Goal: Information Seeking & Learning: Learn about a topic

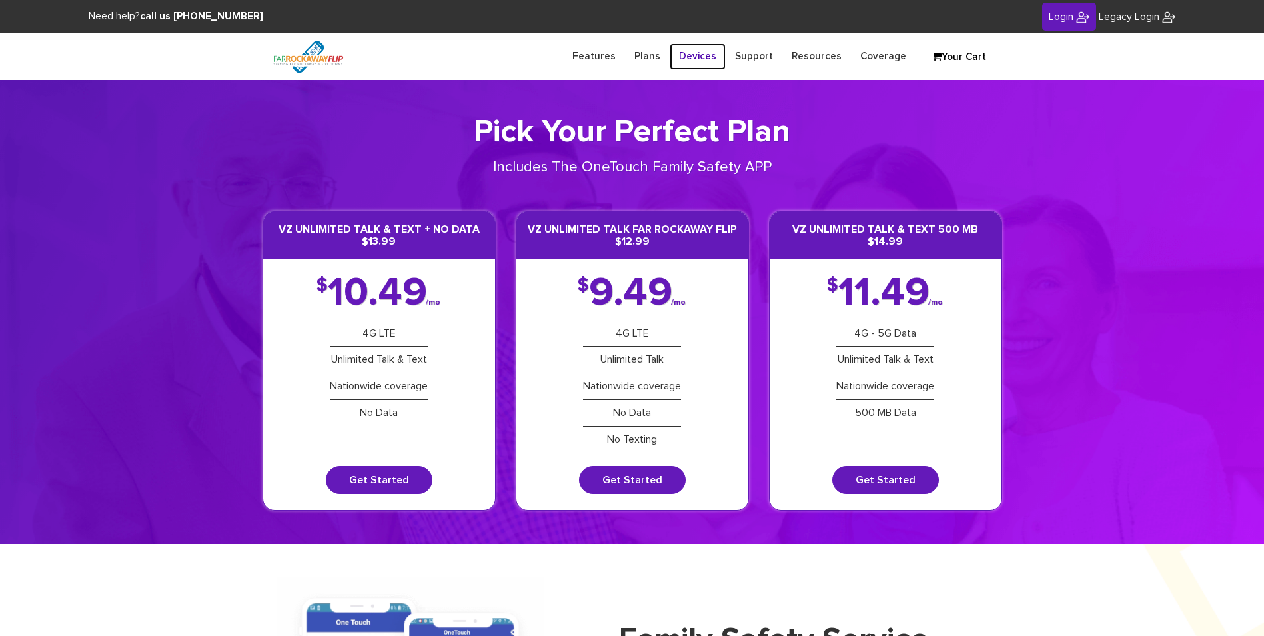
click at [698, 51] on link "Devices" at bounding box center [698, 56] width 56 height 26
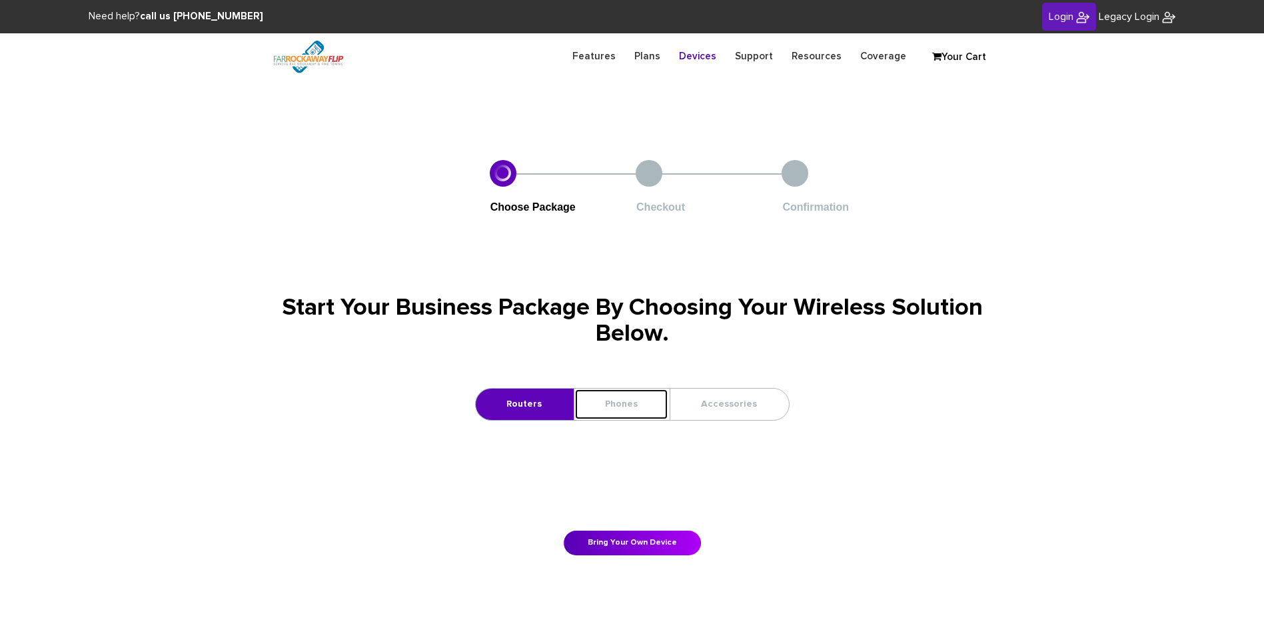
click at [614, 407] on link "Phones" at bounding box center [621, 403] width 94 height 31
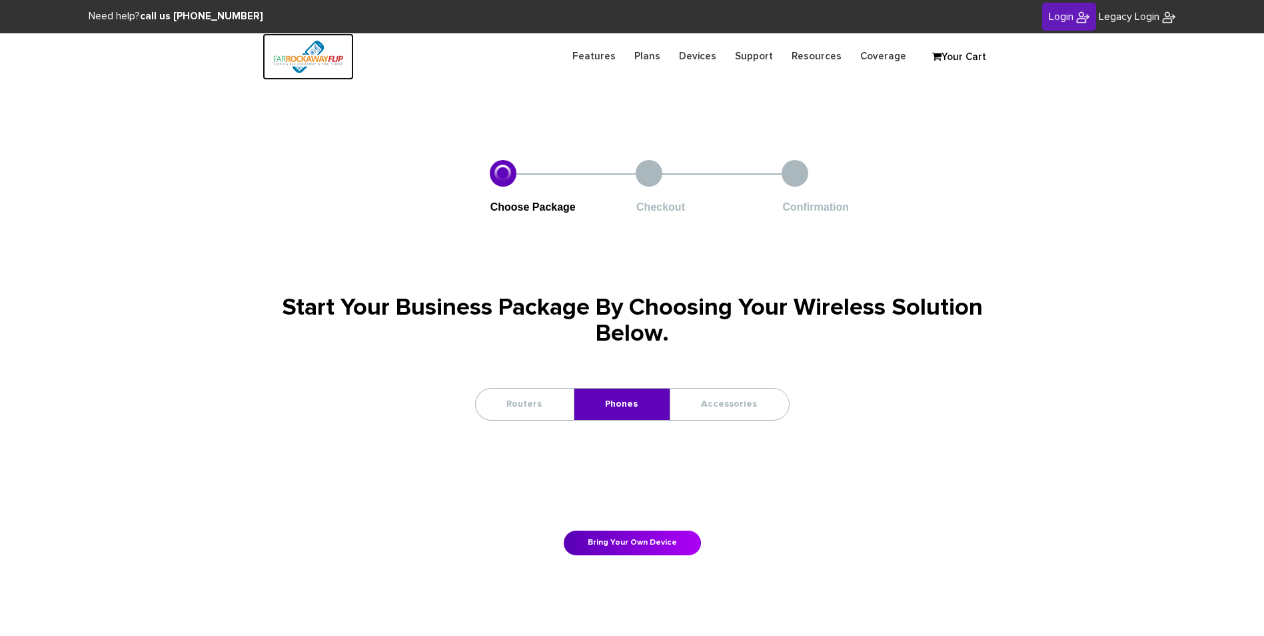
click at [303, 59] on img at bounding box center [308, 56] width 91 height 47
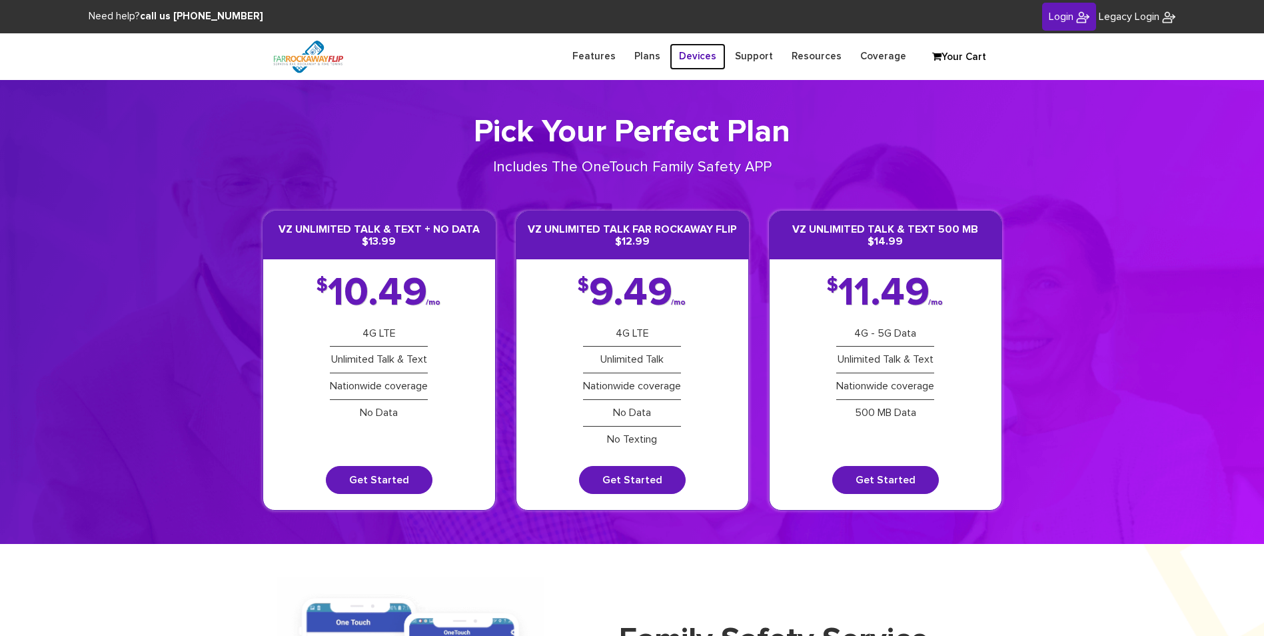
click at [710, 57] on link "Devices" at bounding box center [698, 56] width 56 height 26
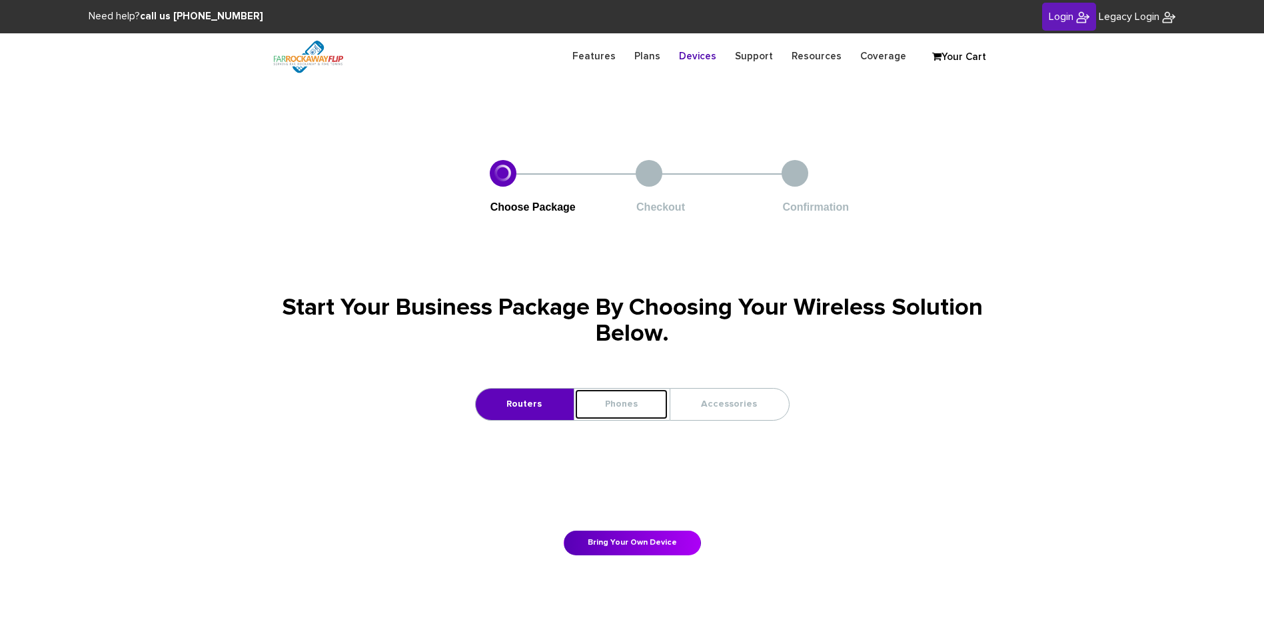
click at [650, 398] on link "Phones" at bounding box center [621, 403] width 94 height 31
click at [652, 414] on link "Phones" at bounding box center [621, 403] width 94 height 31
click at [501, 175] on div at bounding box center [503, 173] width 27 height 27
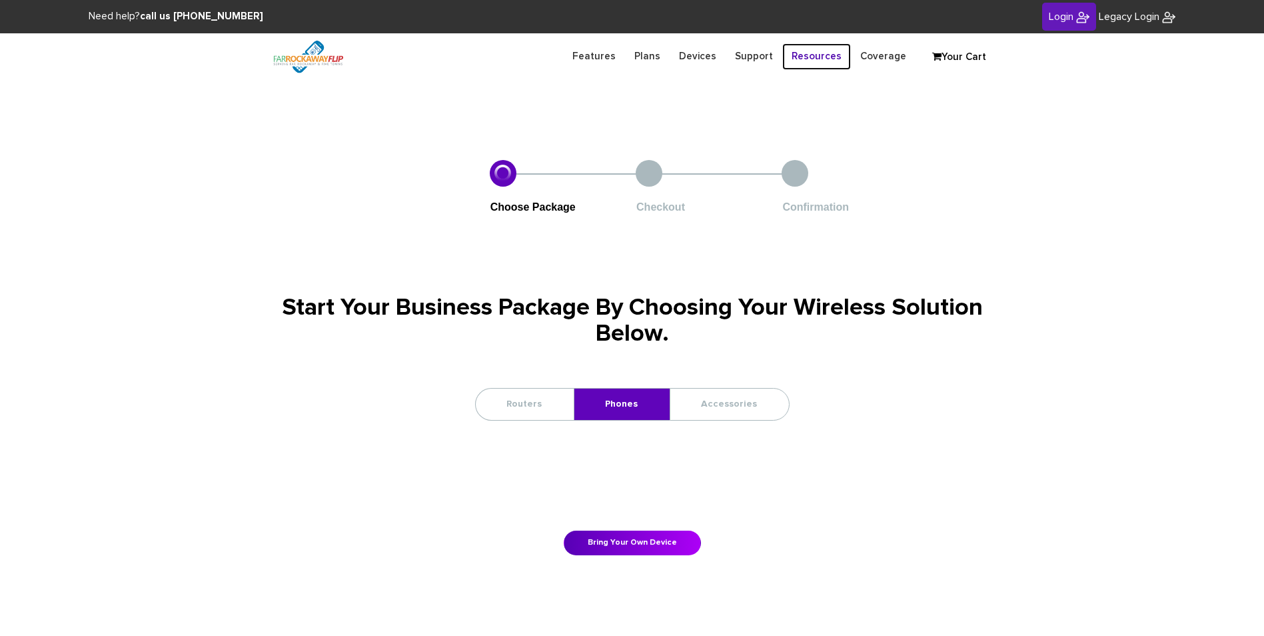
click at [827, 56] on link "Resources" at bounding box center [816, 56] width 69 height 26
click at [323, 58] on img at bounding box center [308, 56] width 91 height 47
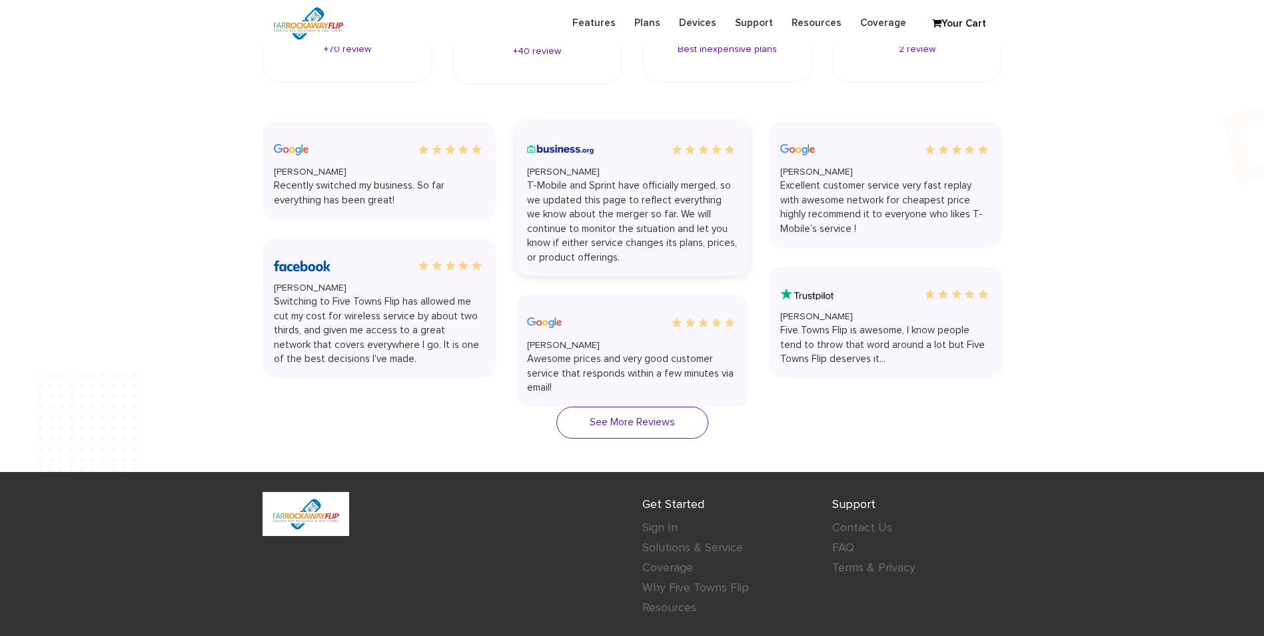
scroll to position [2369, 0]
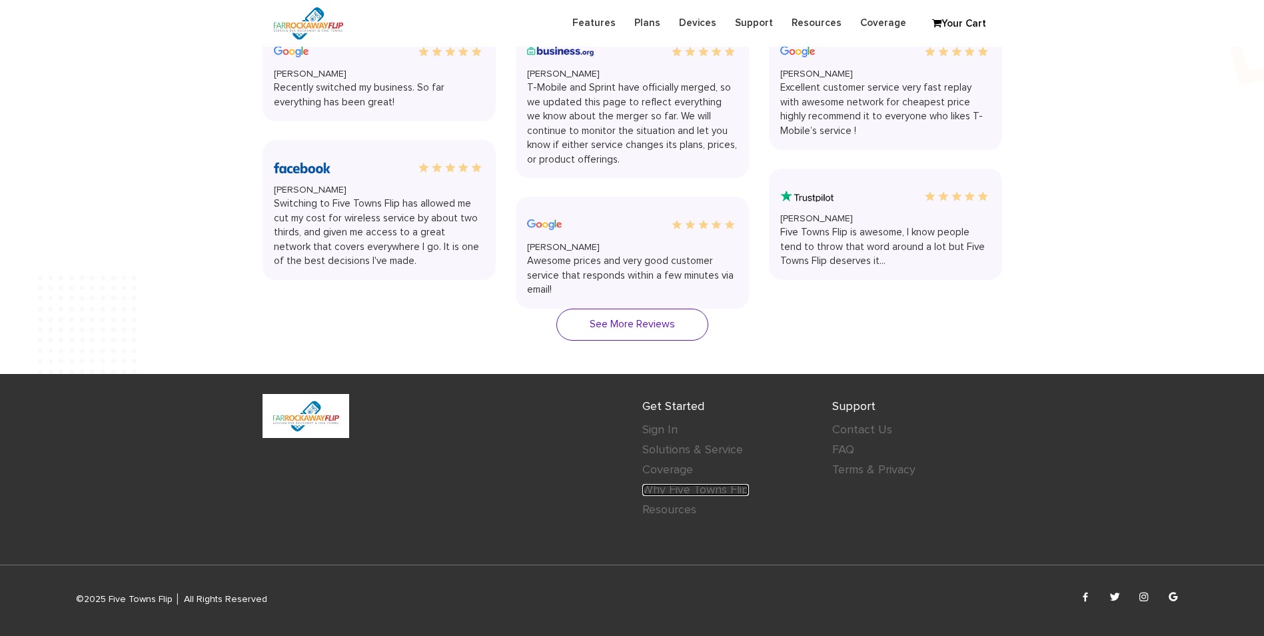
click at [696, 490] on link "Why Five Towns Flip" at bounding box center [695, 490] width 107 height 12
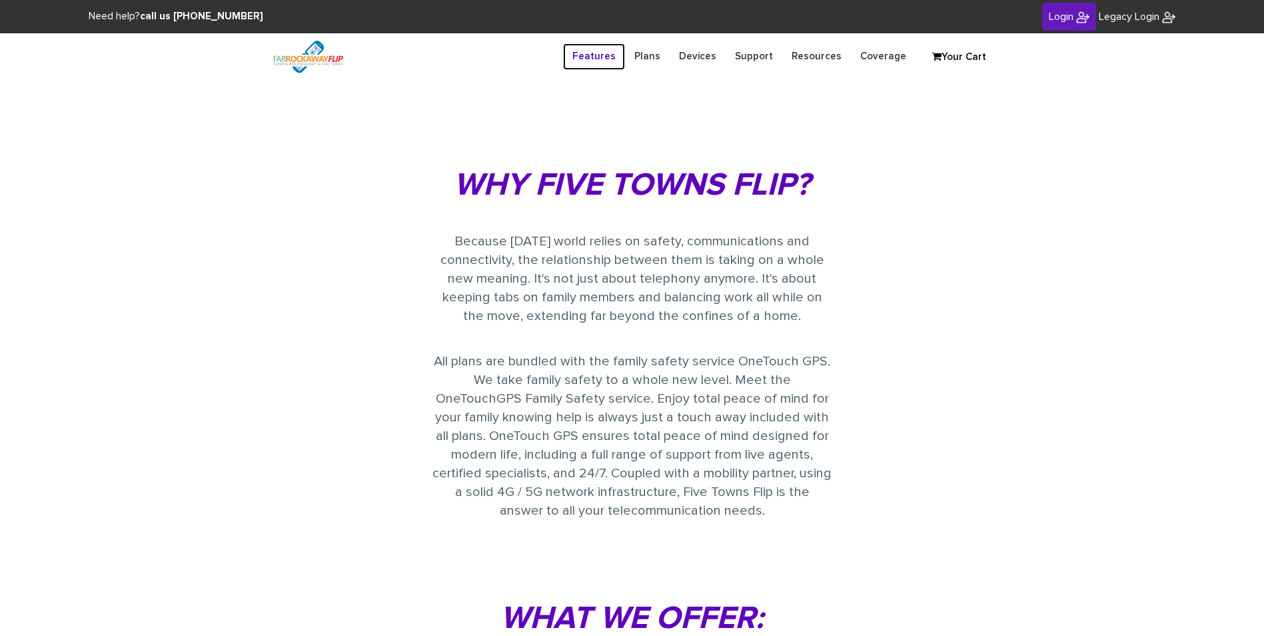
click at [612, 51] on link "Features" at bounding box center [594, 56] width 62 height 26
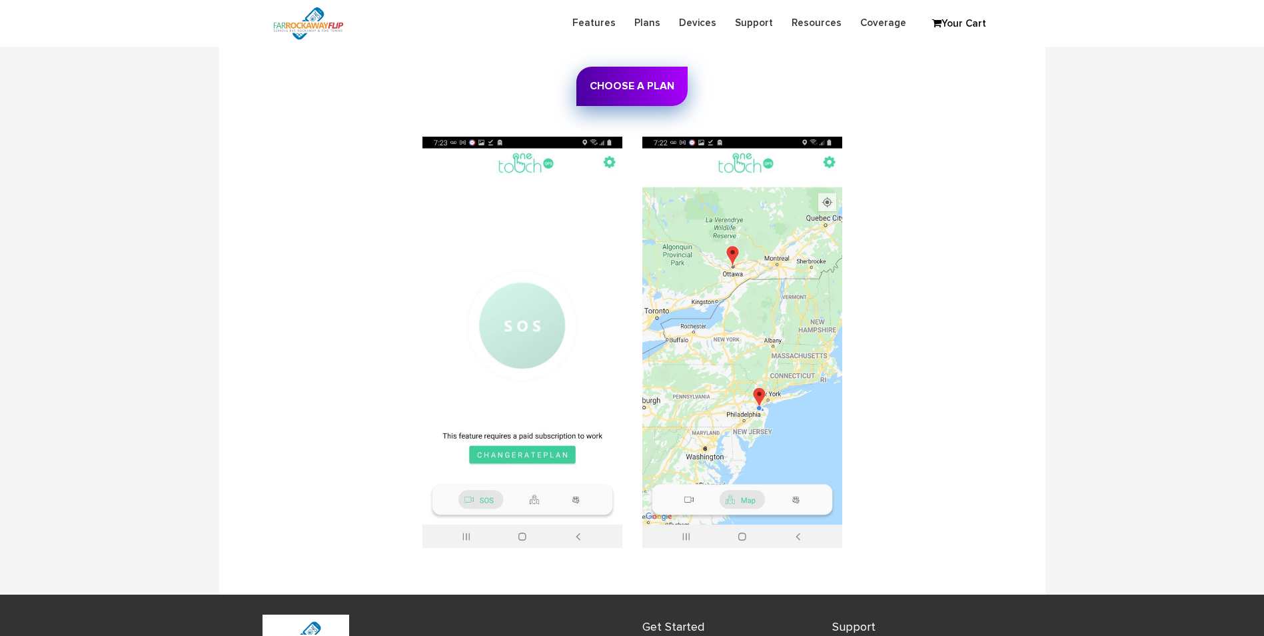
scroll to position [3412, 0]
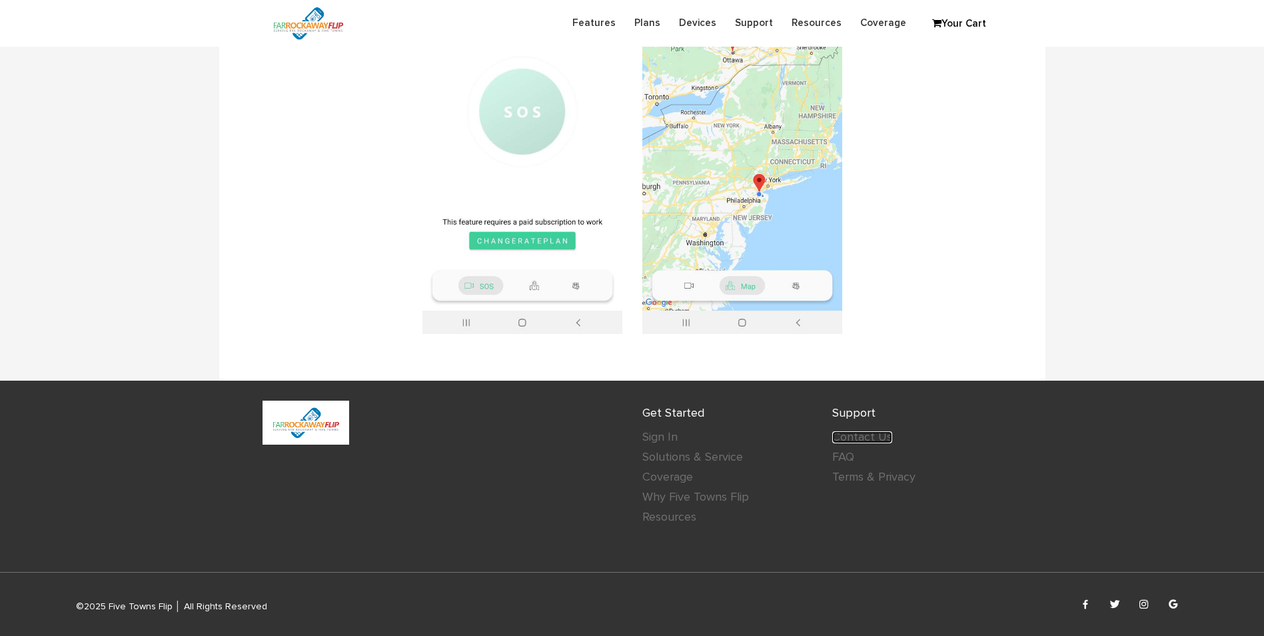
click at [858, 431] on link "Contact Us" at bounding box center [862, 437] width 60 height 12
